Goal: Task Accomplishment & Management: Complete application form

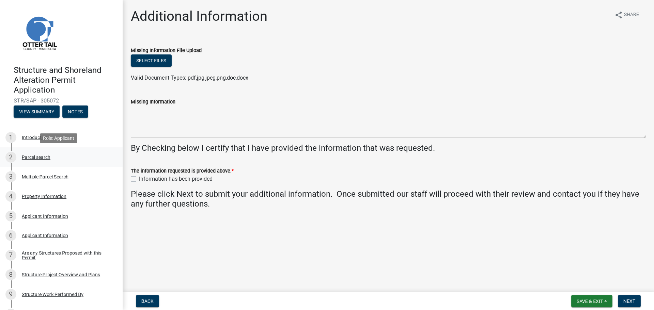
click at [37, 155] on div "Parcel search" at bounding box center [36, 157] width 29 height 5
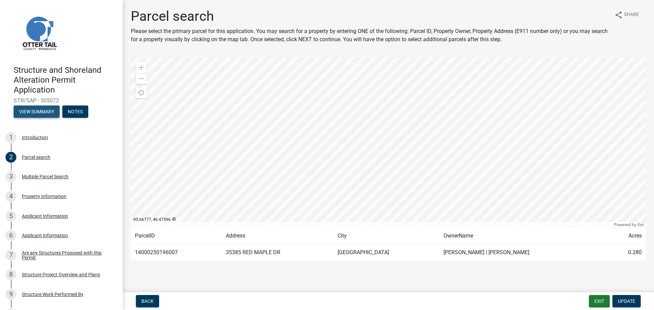
click at [42, 111] on button "View Summary" at bounding box center [37, 112] width 46 height 12
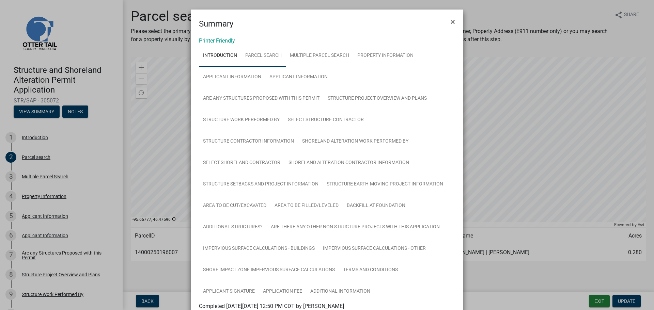
click at [261, 52] on link "Parcel search" at bounding box center [263, 56] width 45 height 22
click at [435, 20] on span "×" at bounding box center [452, 22] width 4 height 10
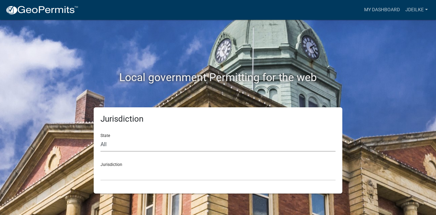
click at [129, 147] on select "All Colorado Georgia Indiana Iowa Kansas Minnesota Ohio South Carolina Wisconsin" at bounding box center [217, 145] width 235 height 14
select select "Minnesota"
click at [100, 138] on select "All Colorado Georgia Indiana Iowa Kansas Minnesota Ohio South Carolina Wisconsin" at bounding box center [217, 145] width 235 height 14
click at [119, 173] on select "Becker County, Minnesota Benton County, Minnesota Carlton County, Minnesota Cit…" at bounding box center [217, 173] width 235 height 14
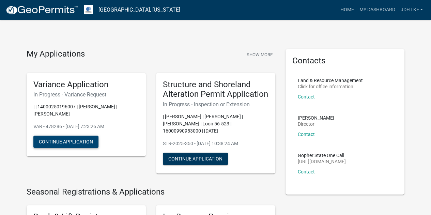
click at [57, 141] on button "Continue Application" at bounding box center [65, 141] width 65 height 12
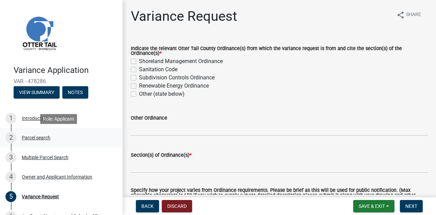
click at [39, 138] on div "Parcel search" at bounding box center [36, 137] width 29 height 5
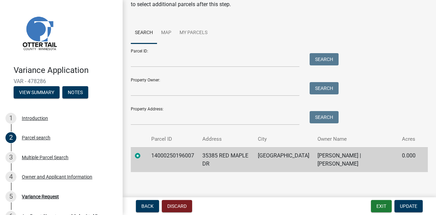
scroll to position [55, 0]
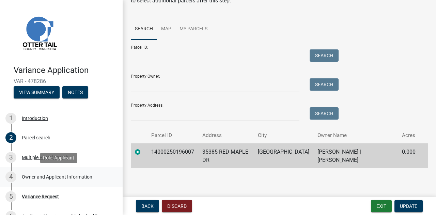
click at [35, 176] on div "Owner and Applicant Information" at bounding box center [57, 176] width 70 height 5
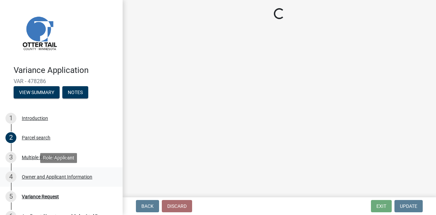
scroll to position [0, 0]
select select "da3f784e-0010-43cd-bd09-4cbc046e05e4"
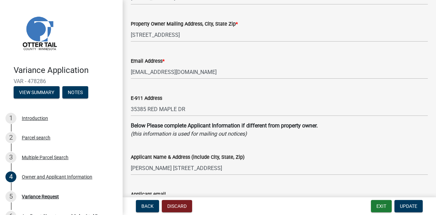
scroll to position [68, 0]
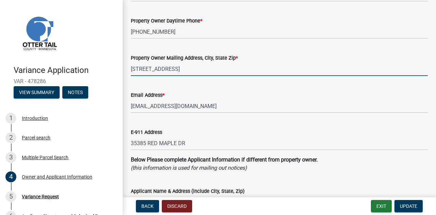
drag, startPoint x: 211, startPoint y: 68, endPoint x: 129, endPoint y: 68, distance: 82.7
click at [129, 68] on div "Property Owner Mailing Address, City, State Zip * 2025 67th Ave S Fargo ND 58104" at bounding box center [279, 60] width 307 height 32
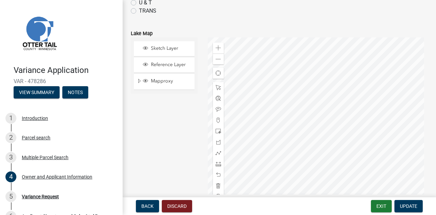
scroll to position [717, 0]
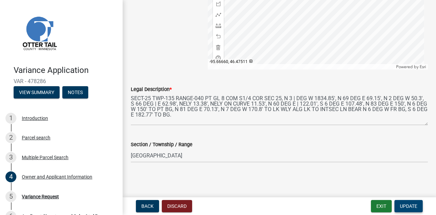
type input "2615 E Amberwood Dr, Phoenix AZ 85048"
click at [409, 207] on span "Update" at bounding box center [408, 205] width 17 height 5
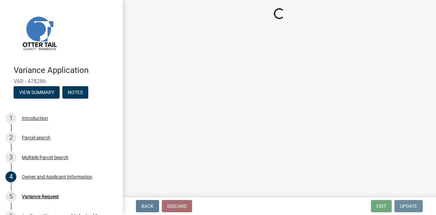
scroll to position [0, 0]
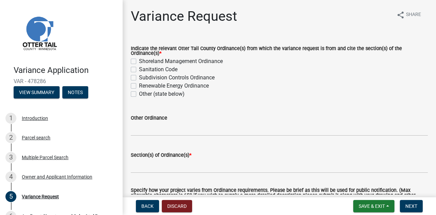
click at [139, 62] on label "Shoreland Management Ordinance" at bounding box center [181, 61] width 84 height 8
click at [139, 62] on input "Shoreland Management Ordinance" at bounding box center [141, 59] width 4 height 4
checkbox input "true"
checkbox input "false"
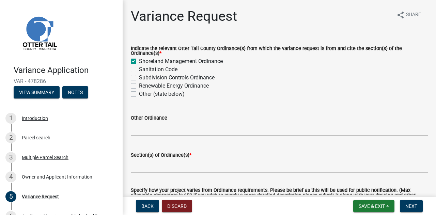
checkbox input "false"
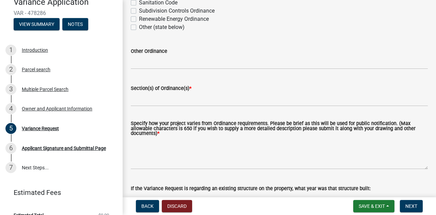
scroll to position [33, 0]
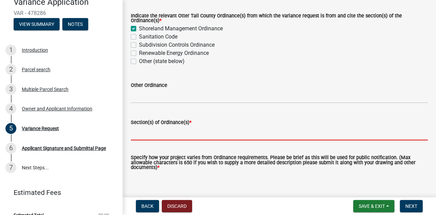
click at [156, 132] on input "Section(s) of Ordinance(s) *" at bounding box center [279, 133] width 297 height 14
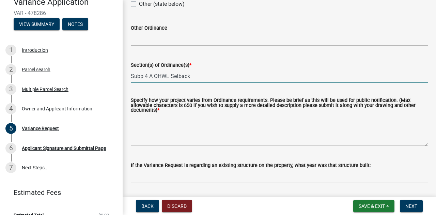
scroll to position [101, 0]
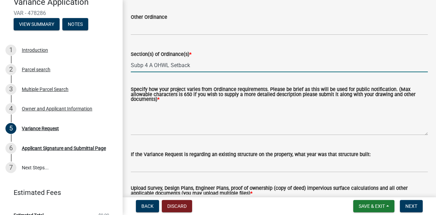
type input "Subp 4 A OHWL Setback"
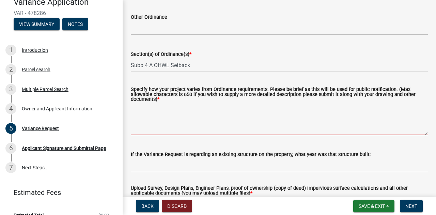
click at [157, 117] on textarea "Specify how your project varies from Ordinance requirements. Please be brief as…" at bounding box center [279, 119] width 297 height 32
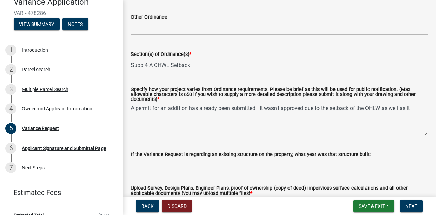
click at [413, 109] on textarea "A permit for an addition has already been submitted. It wasn't approved due to …" at bounding box center [279, 119] width 297 height 32
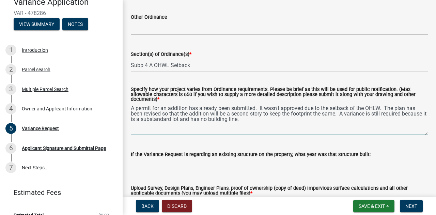
type textarea "A permit for an addition has already been submitted. It wasn't approved due to …"
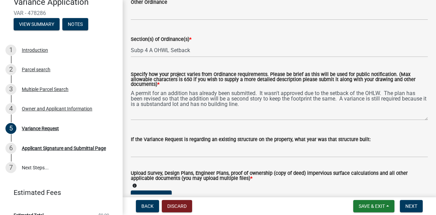
scroll to position [136, 0]
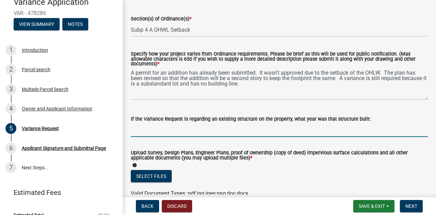
click at [141, 133] on input "If the Variance Request is regarding an existing structure on the property, wha…" at bounding box center [279, 130] width 297 height 14
type input "1969"
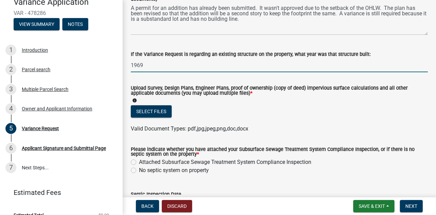
scroll to position [238, 0]
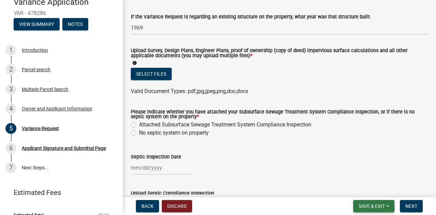
click at [363, 204] on span "Save & Exit" at bounding box center [371, 205] width 26 height 5
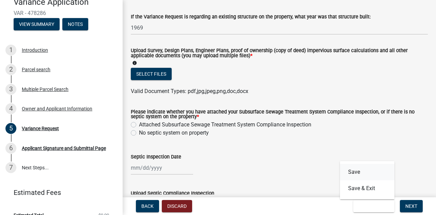
click at [359, 171] on button "Save" at bounding box center [367, 172] width 54 height 16
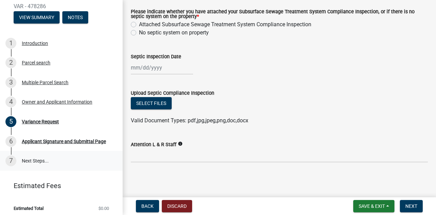
scroll to position [78, 0]
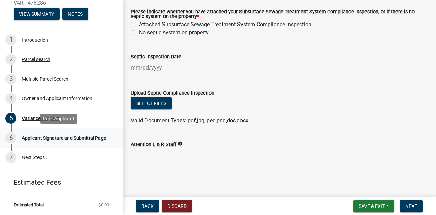
click at [49, 136] on div "Applicant Signature and Submittal Page" at bounding box center [64, 137] width 84 height 5
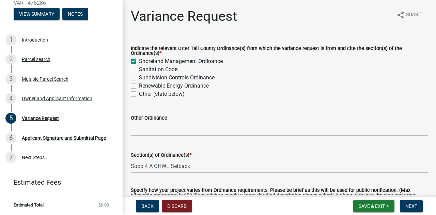
scroll to position [0, 0]
